Goal: Task Accomplishment & Management: Manage account settings

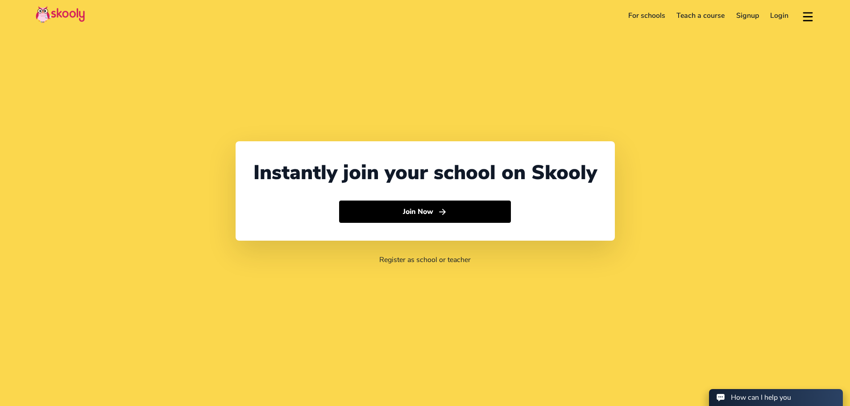
select select "1"
select select "[GEOGRAPHIC_DATA]"
select select "America/New_York"
click at [779, 15] on link "Login" at bounding box center [780, 15] width 30 height 14
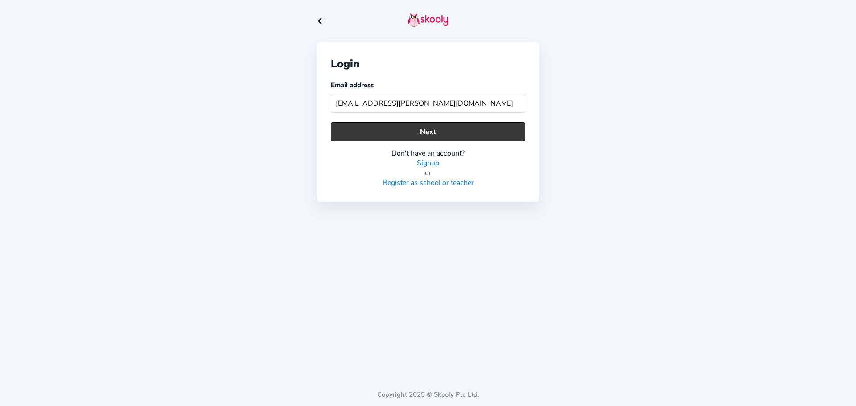
type input "[EMAIL_ADDRESS][PERSON_NAME][DOMAIN_NAME]"
click at [451, 128] on button "Next" at bounding box center [428, 131] width 194 height 19
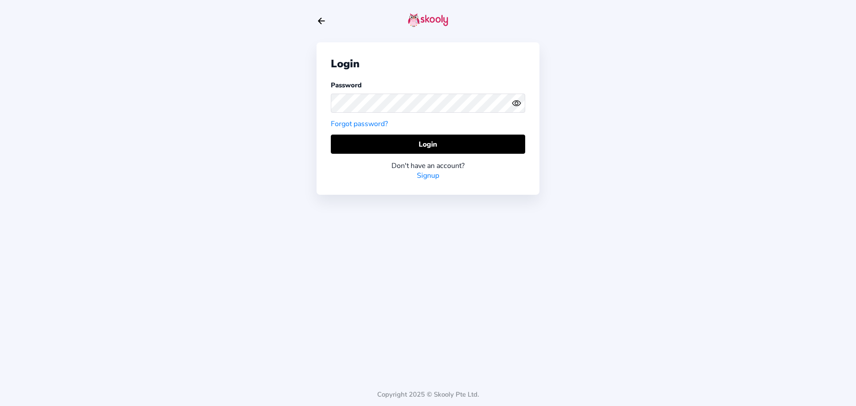
click at [516, 99] on icon "Eye" at bounding box center [516, 103] width 9 height 9
click at [402, 149] on button "Login" at bounding box center [428, 144] width 194 height 19
